Goal: Task Accomplishment & Management: Use online tool/utility

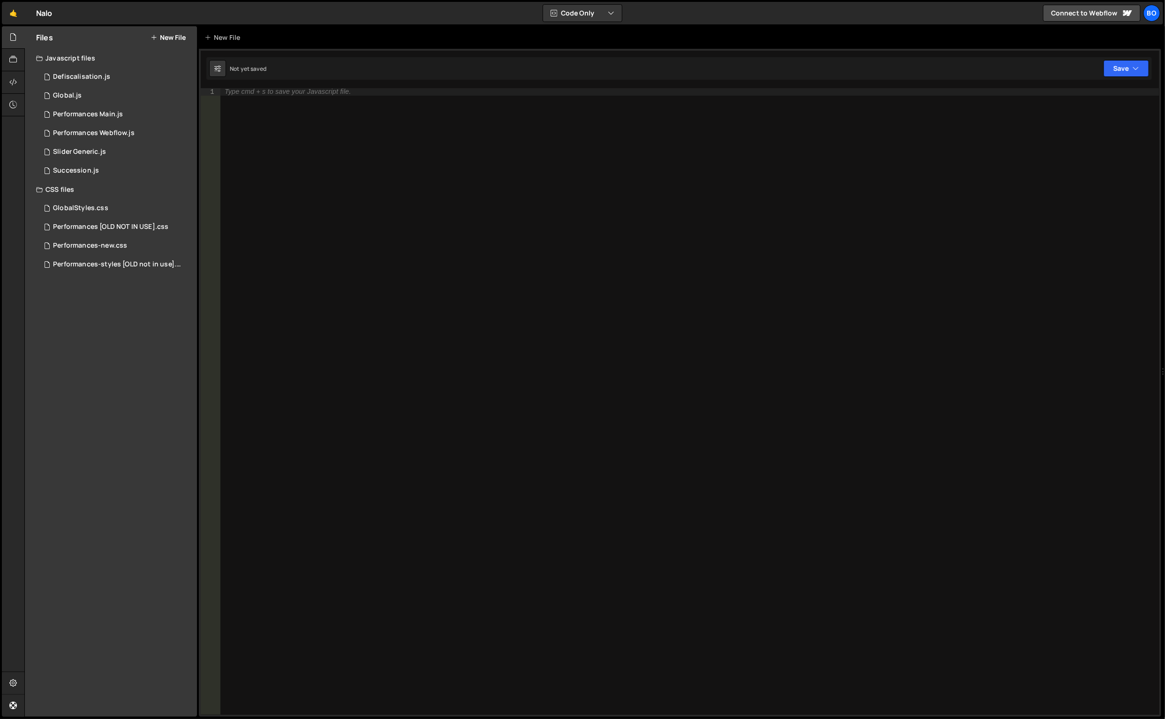
click at [60, 187] on div "CSS files" at bounding box center [111, 189] width 172 height 19
click at [71, 182] on div "CSS files" at bounding box center [111, 189] width 172 height 19
click at [67, 167] on div "Succession.js" at bounding box center [76, 171] width 46 height 8
click at [61, 170] on div "Succession.js" at bounding box center [76, 171] width 46 height 8
click at [54, 175] on div "1 Succession.js 0" at bounding box center [116, 170] width 161 height 19
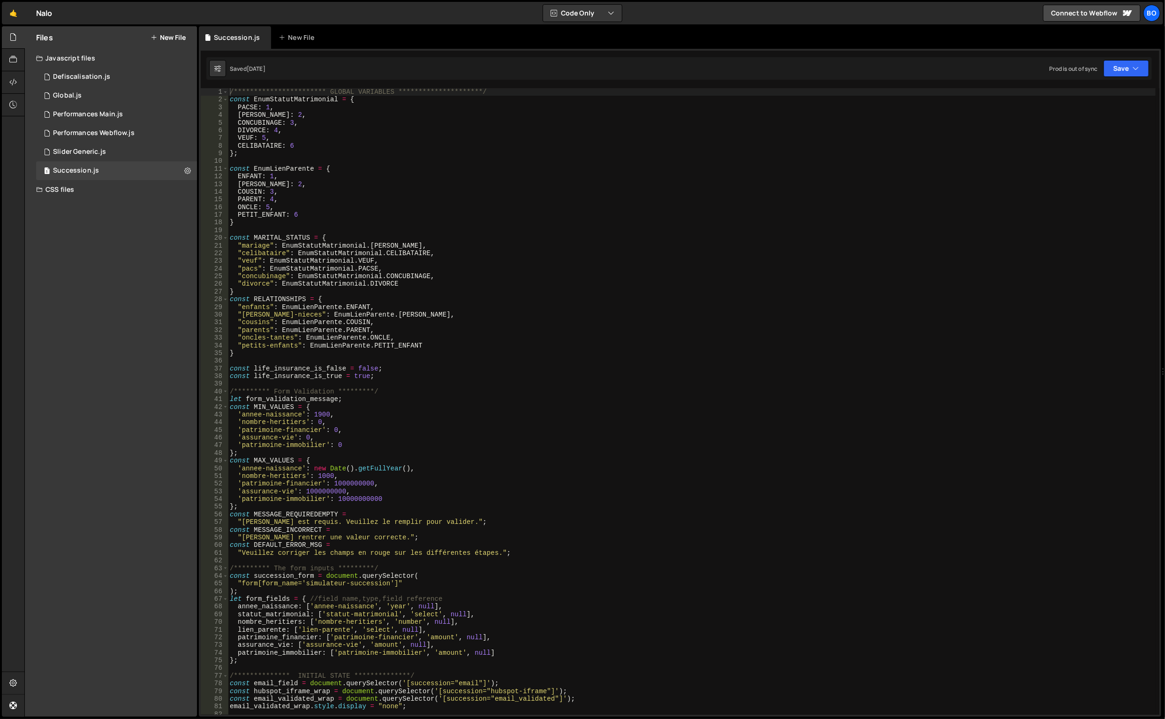
click at [62, 170] on div "Succession.js" at bounding box center [76, 171] width 46 height 8
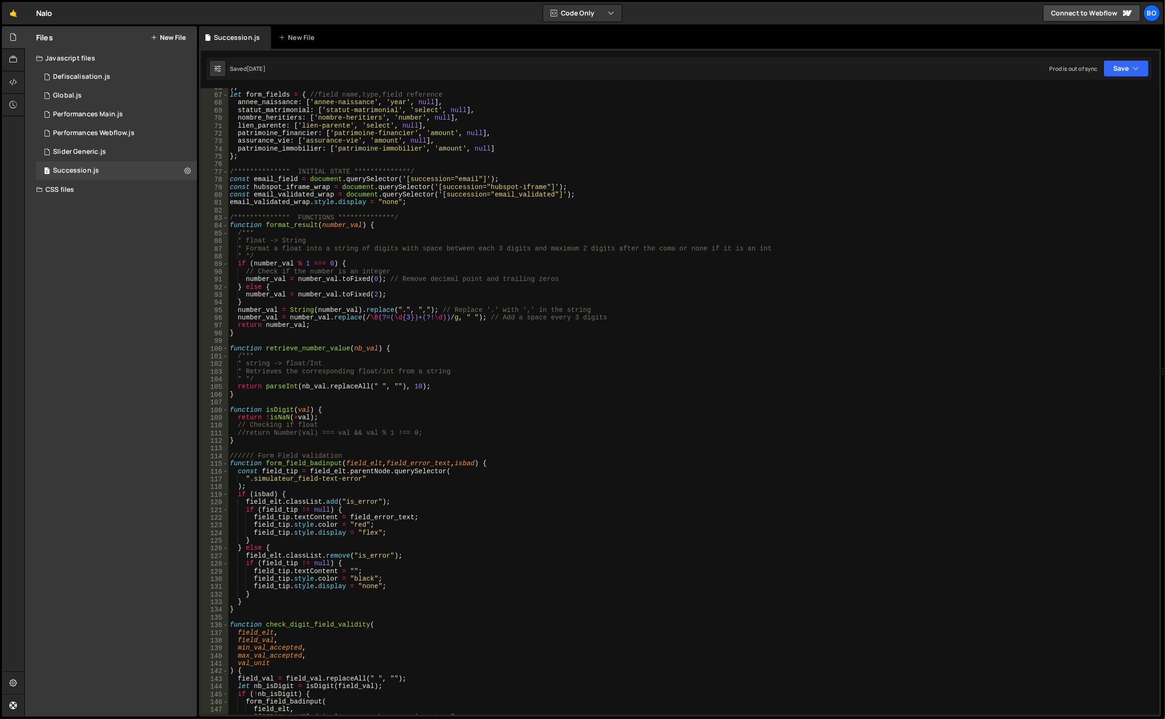
scroll to position [508, 0]
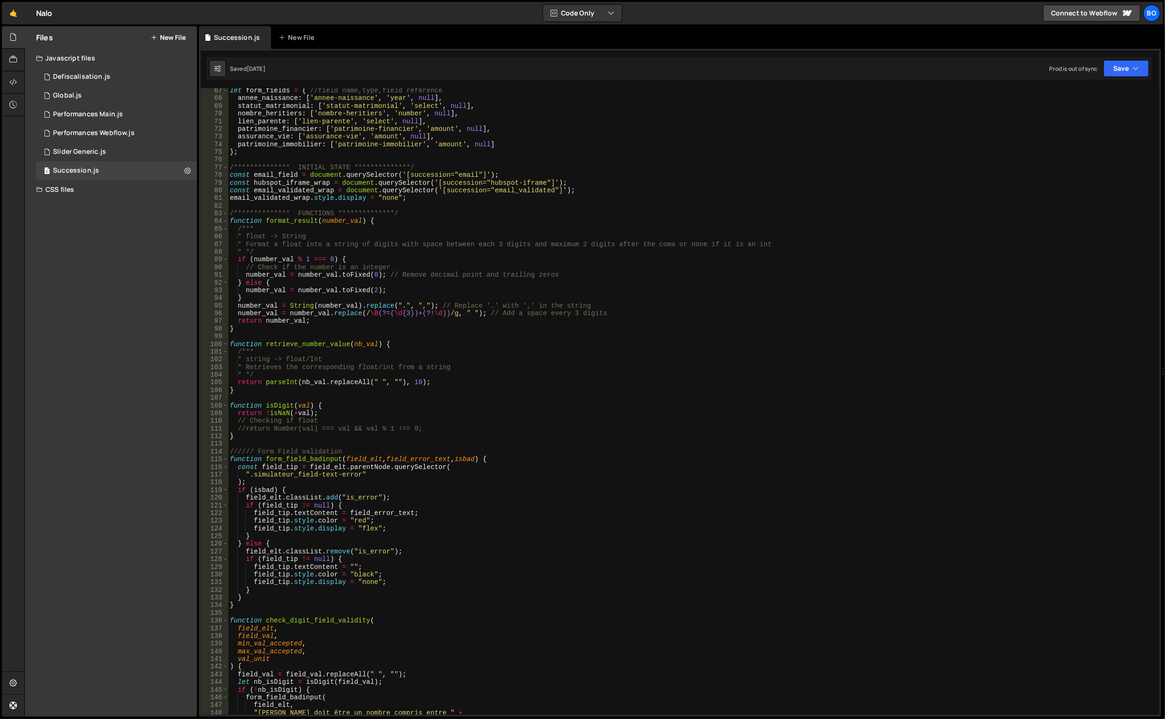
click at [773, 258] on div "**********" at bounding box center [692, 408] width 929 height 643
type textarea "if (number_val % 1 === 0) {"
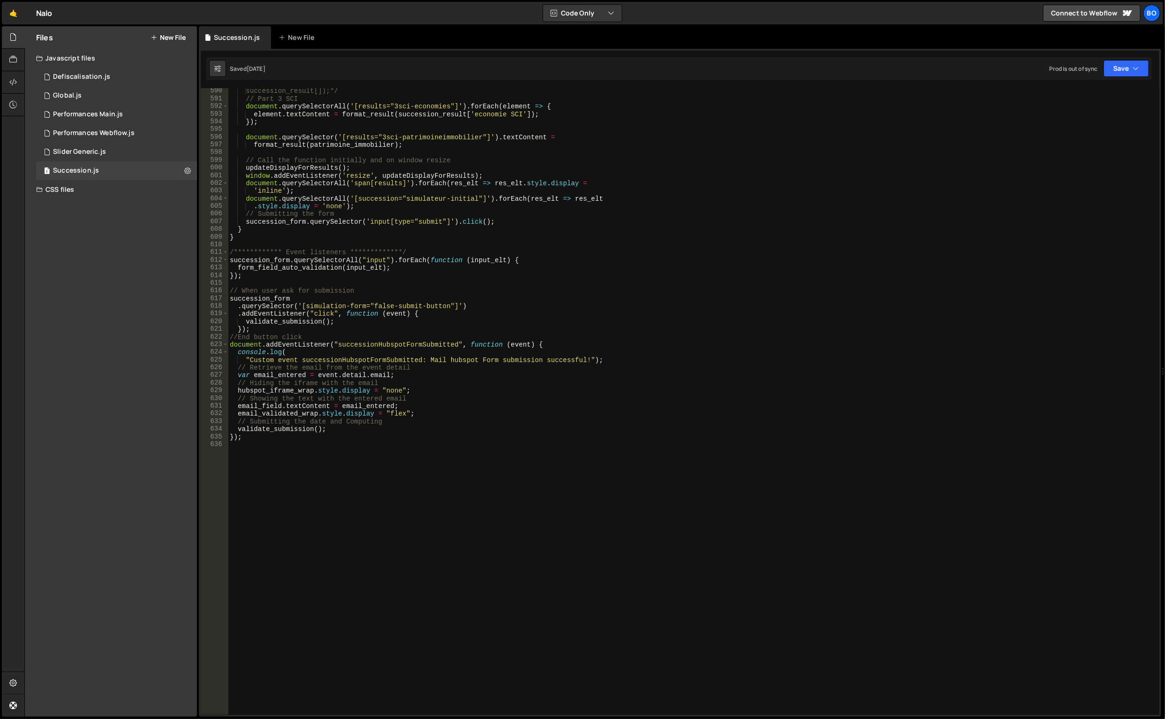
scroll to position [4528, 0]
